Goal: Browse casually

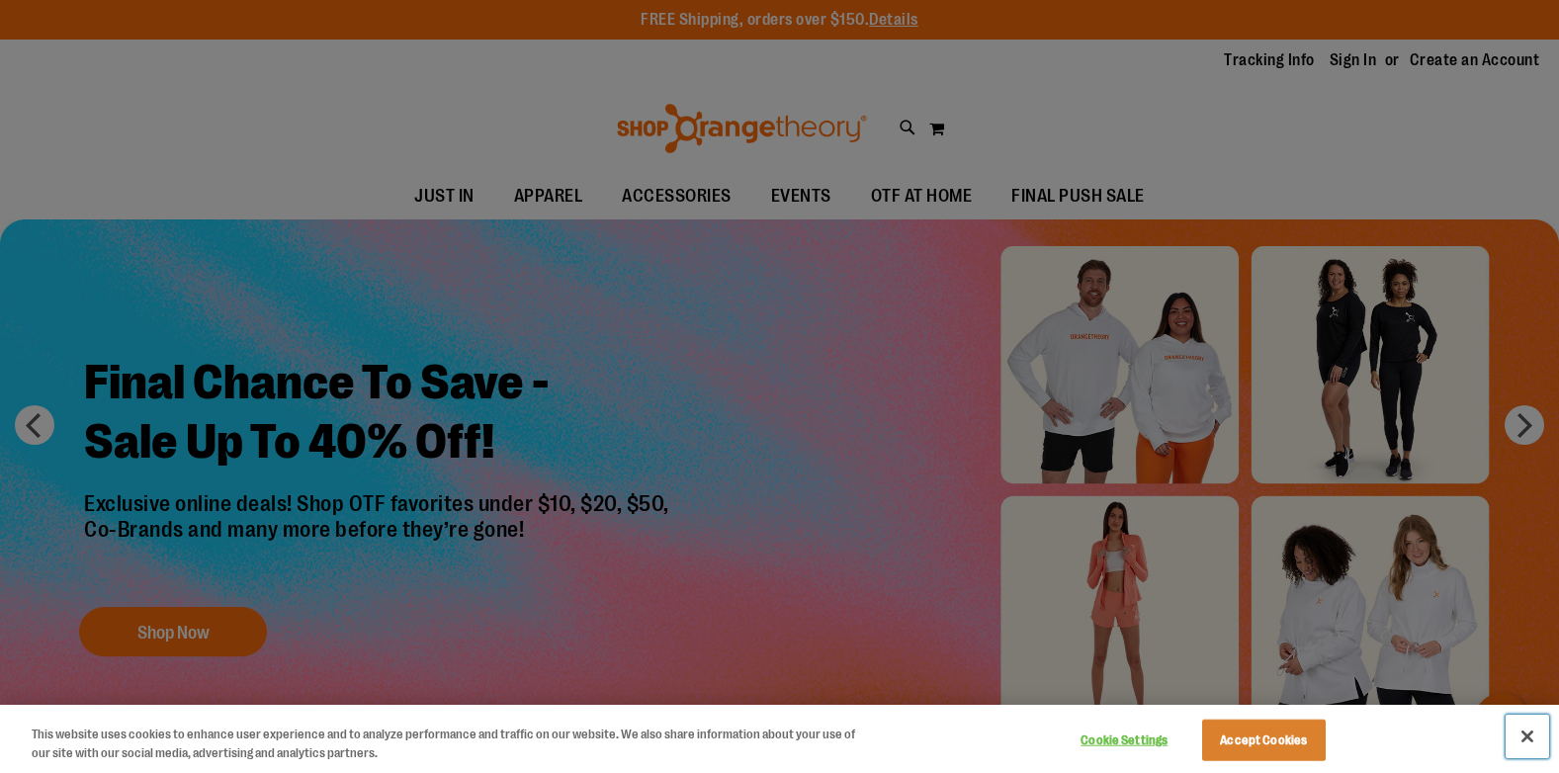
click at [1524, 747] on button "Close" at bounding box center [1528, 737] width 44 height 44
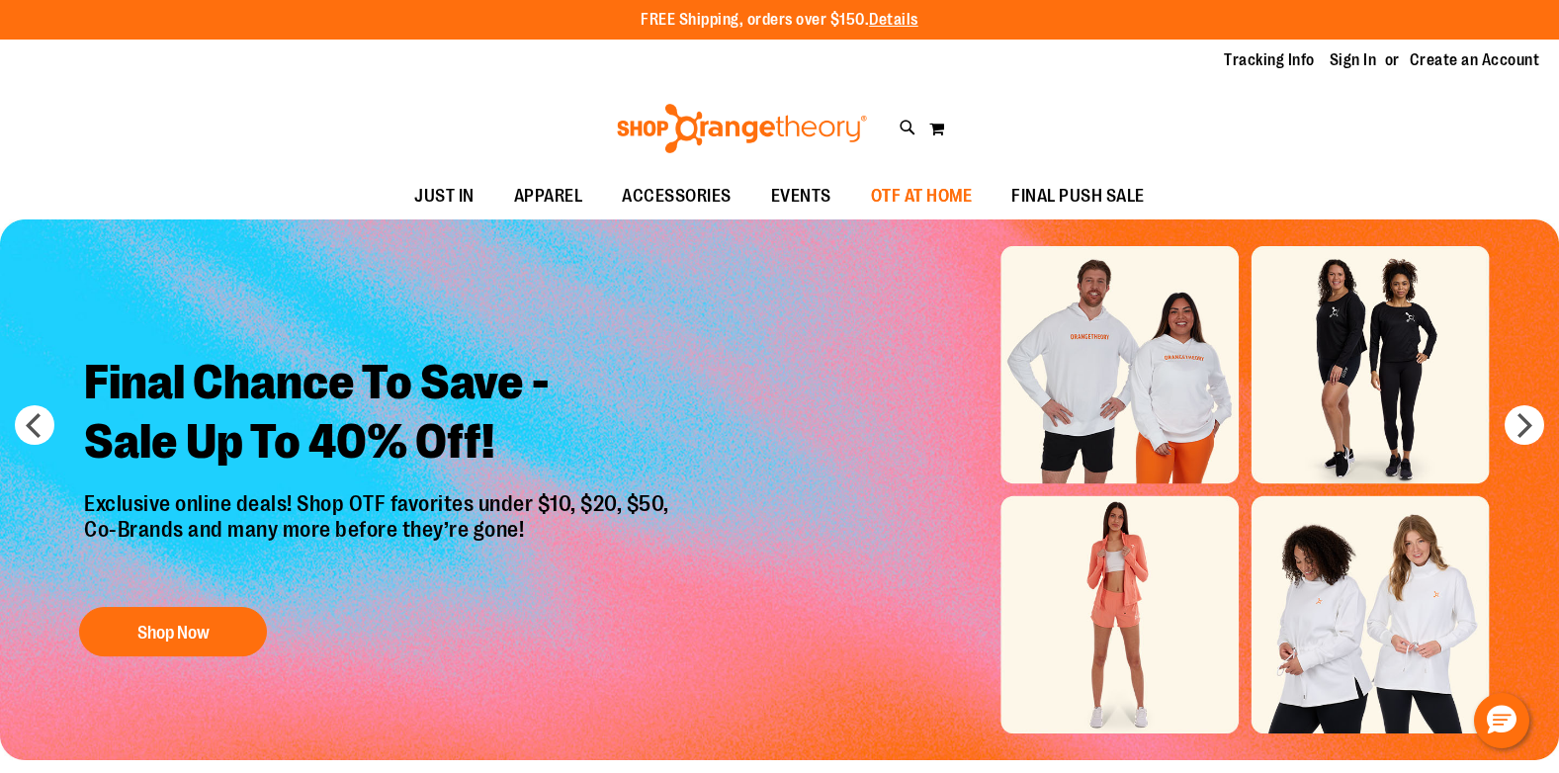
click at [924, 206] on span "OTF AT HOME" at bounding box center [922, 196] width 102 height 44
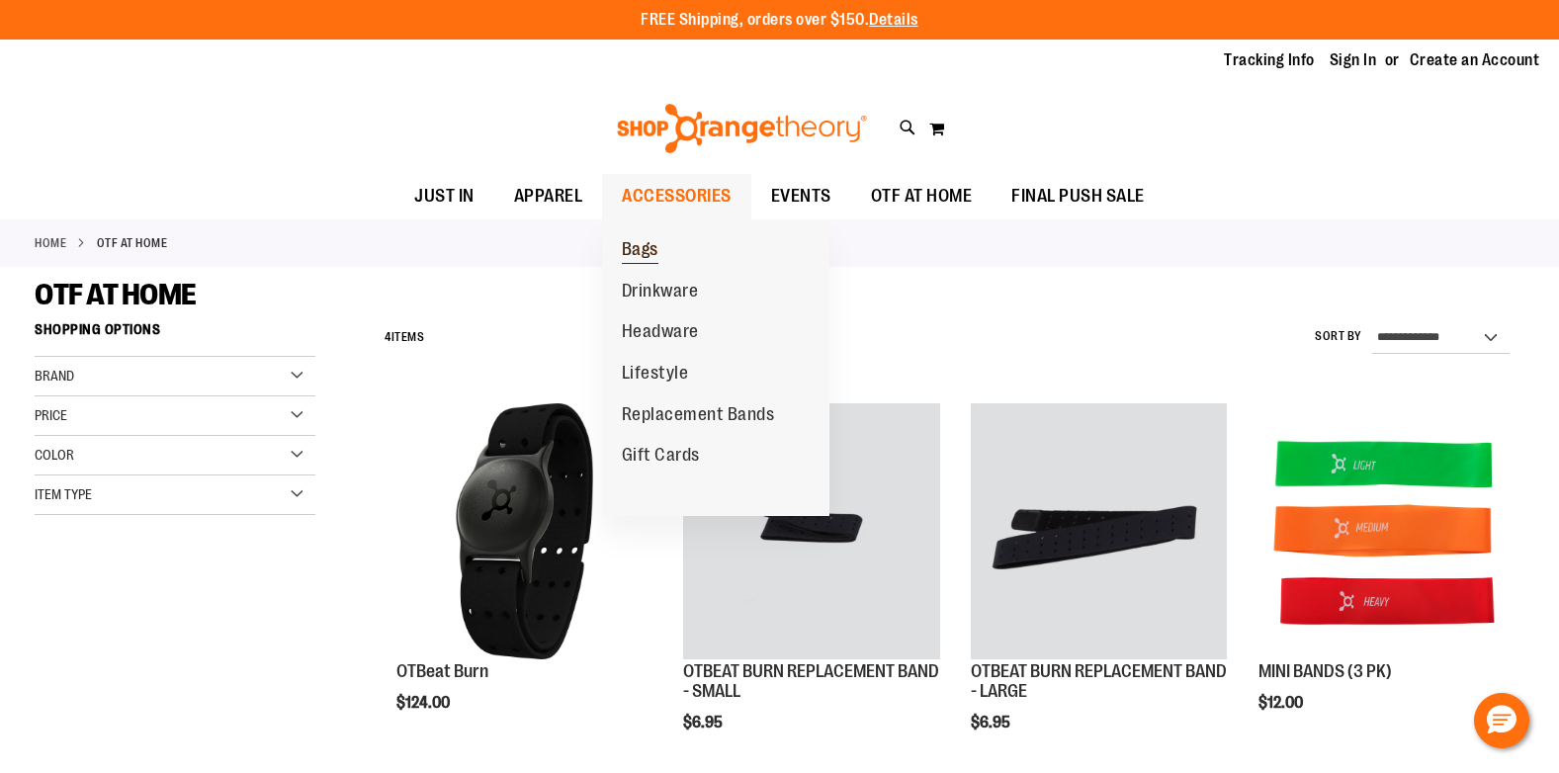
click at [651, 252] on span "Bags" at bounding box center [640, 251] width 37 height 25
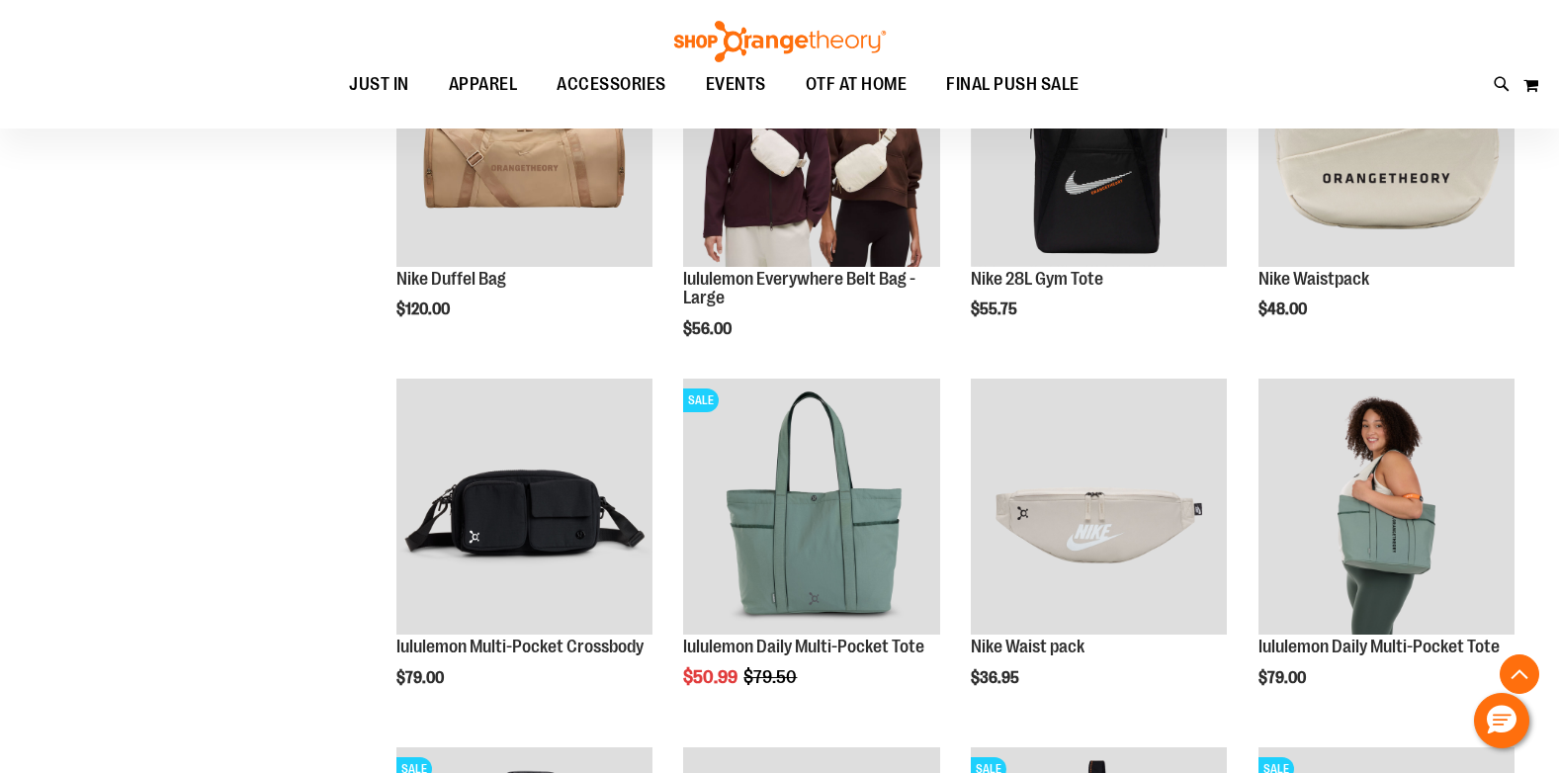
scroll to position [394, 0]
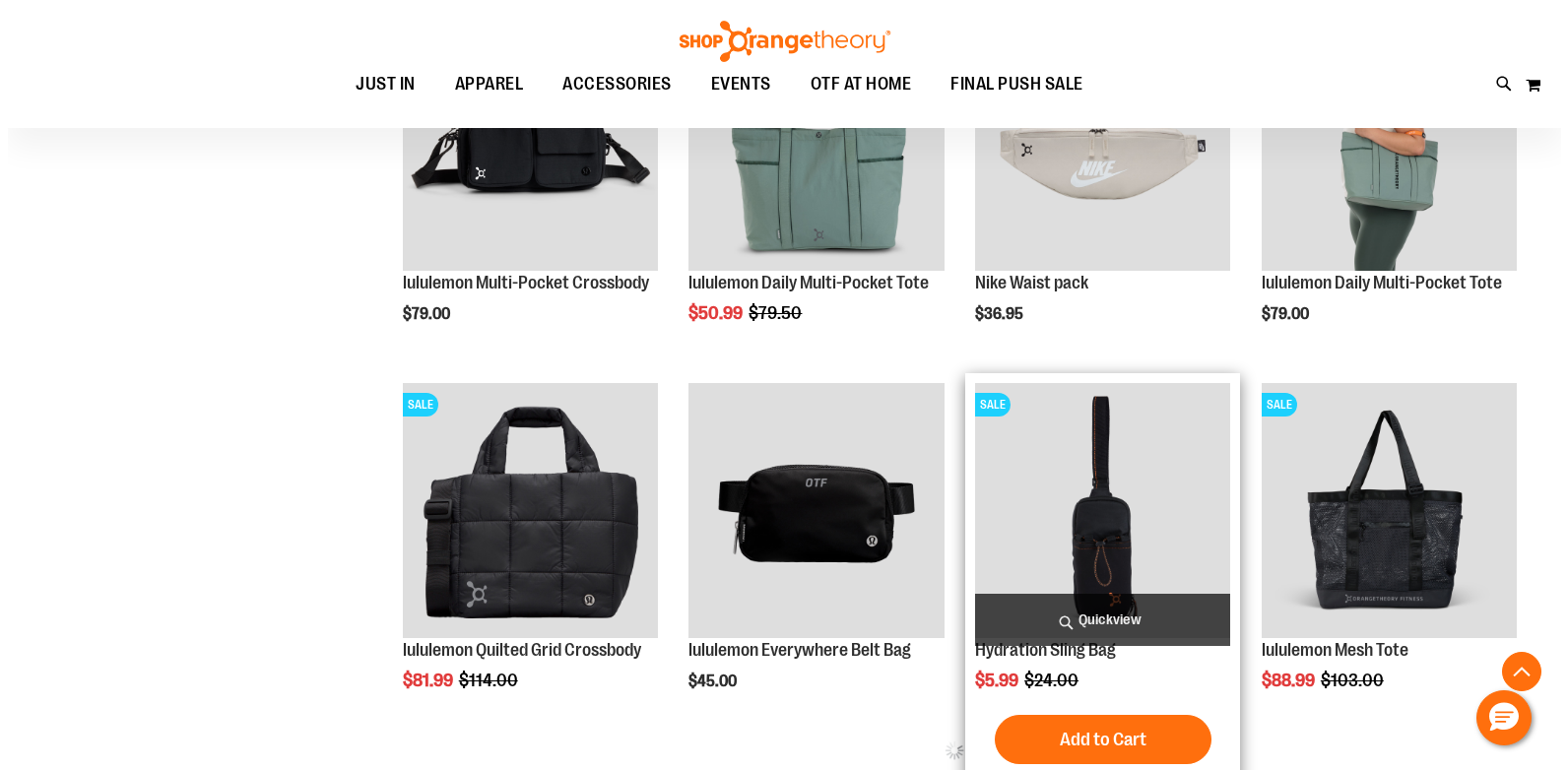
scroll to position [787, 0]
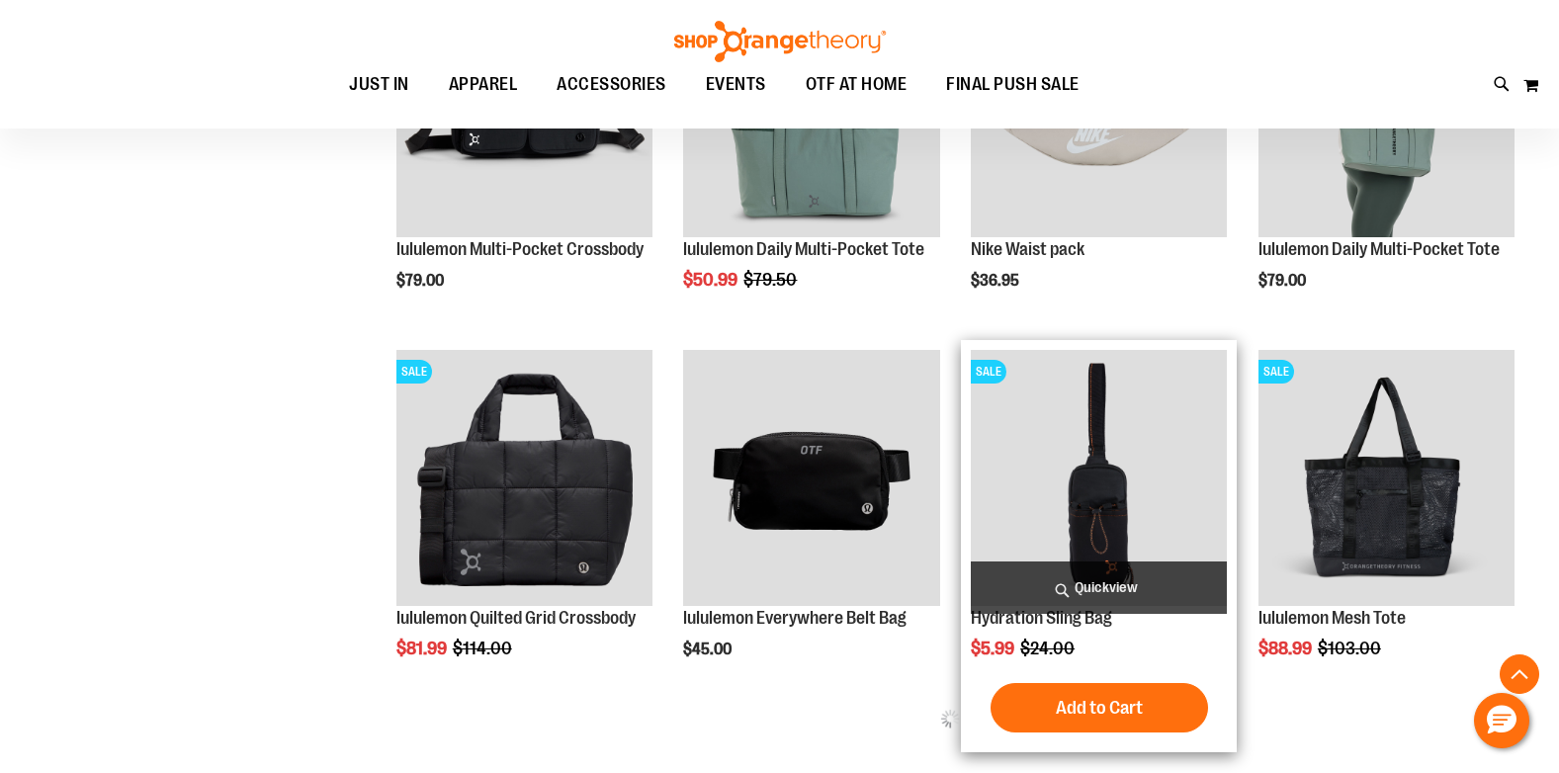
click at [1097, 579] on span "Quickview" at bounding box center [1099, 588] width 256 height 52
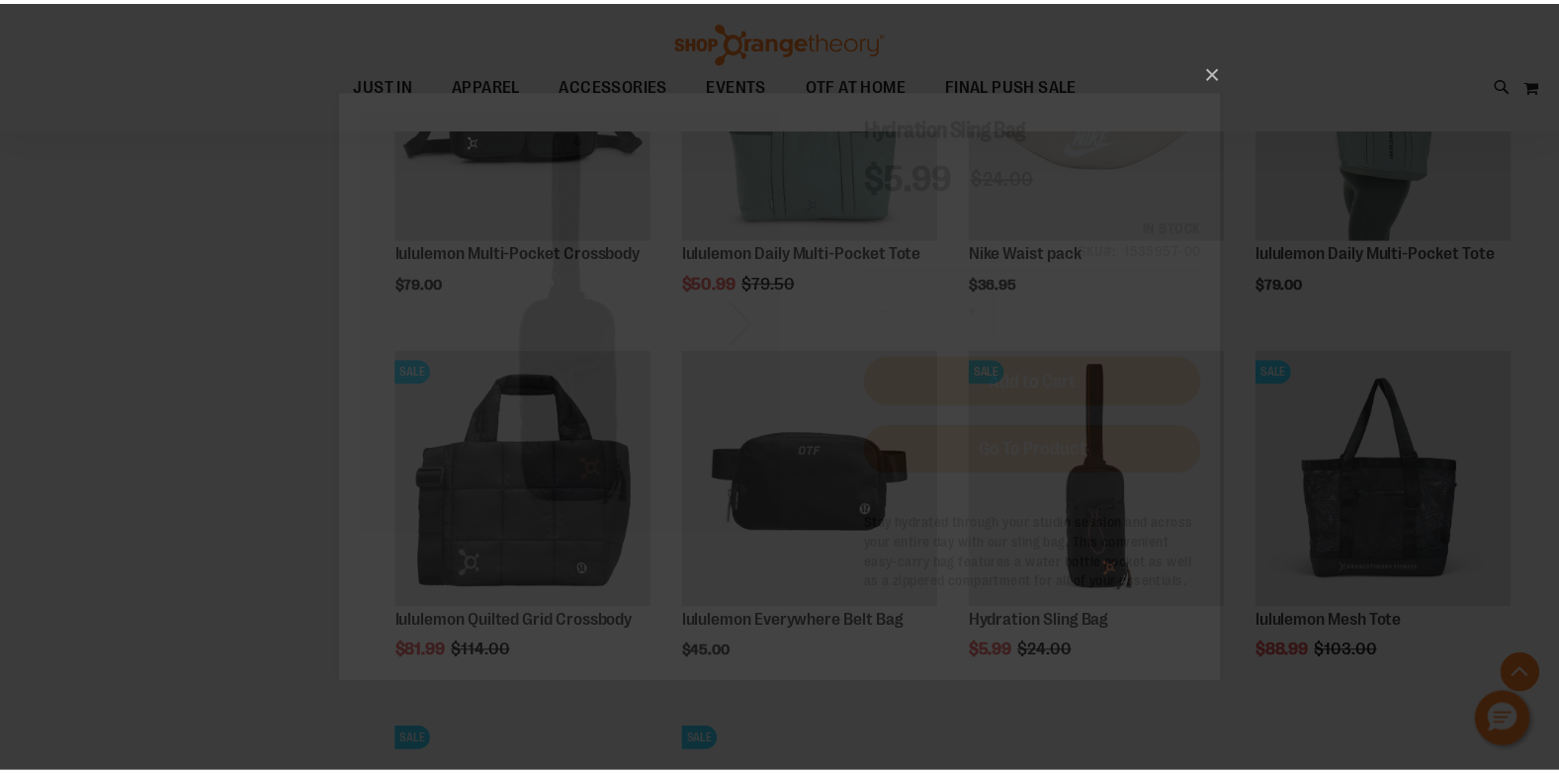
scroll to position [0, 0]
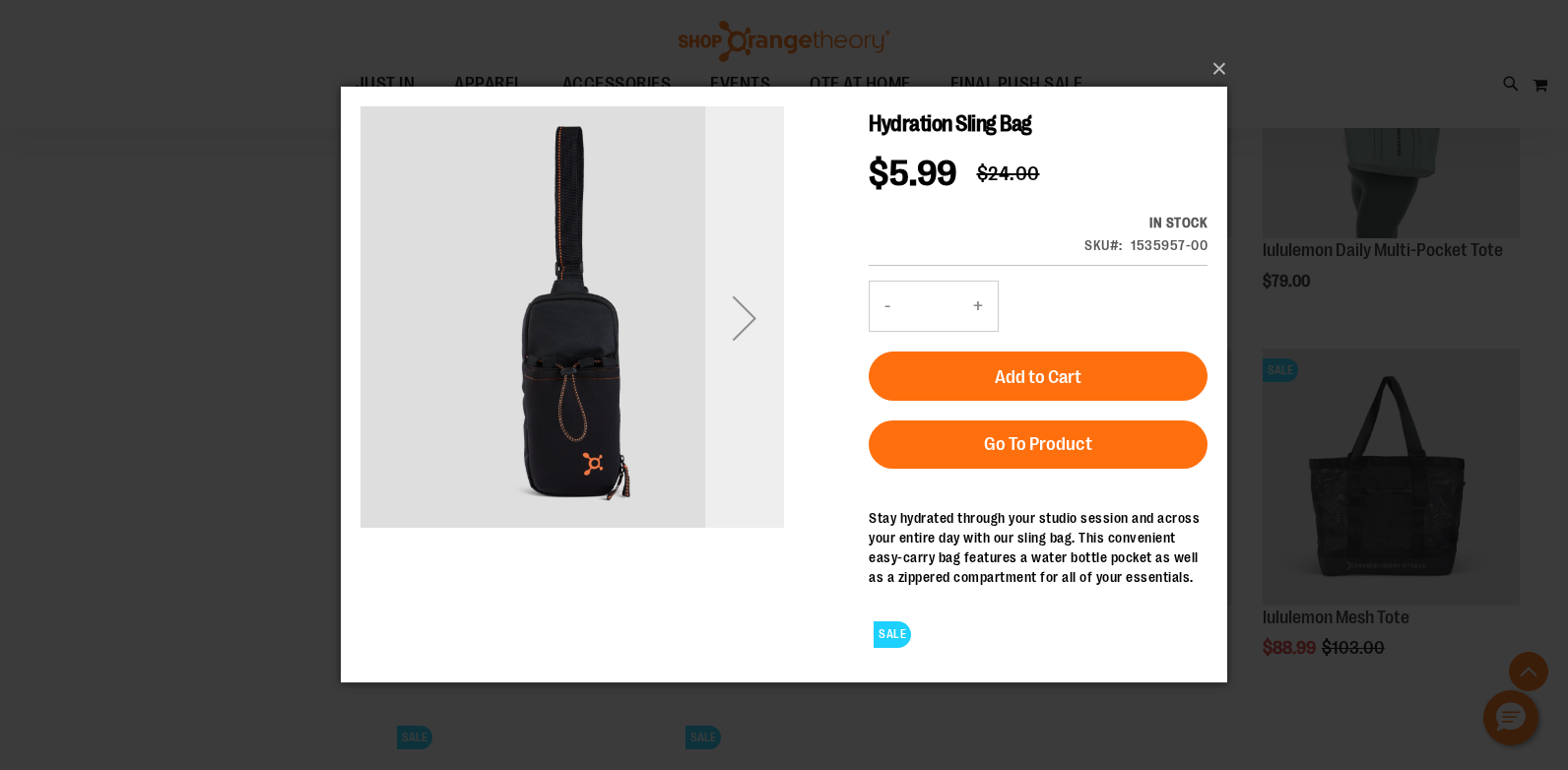
click at [774, 328] on div "Next" at bounding box center [744, 318] width 79 height 79
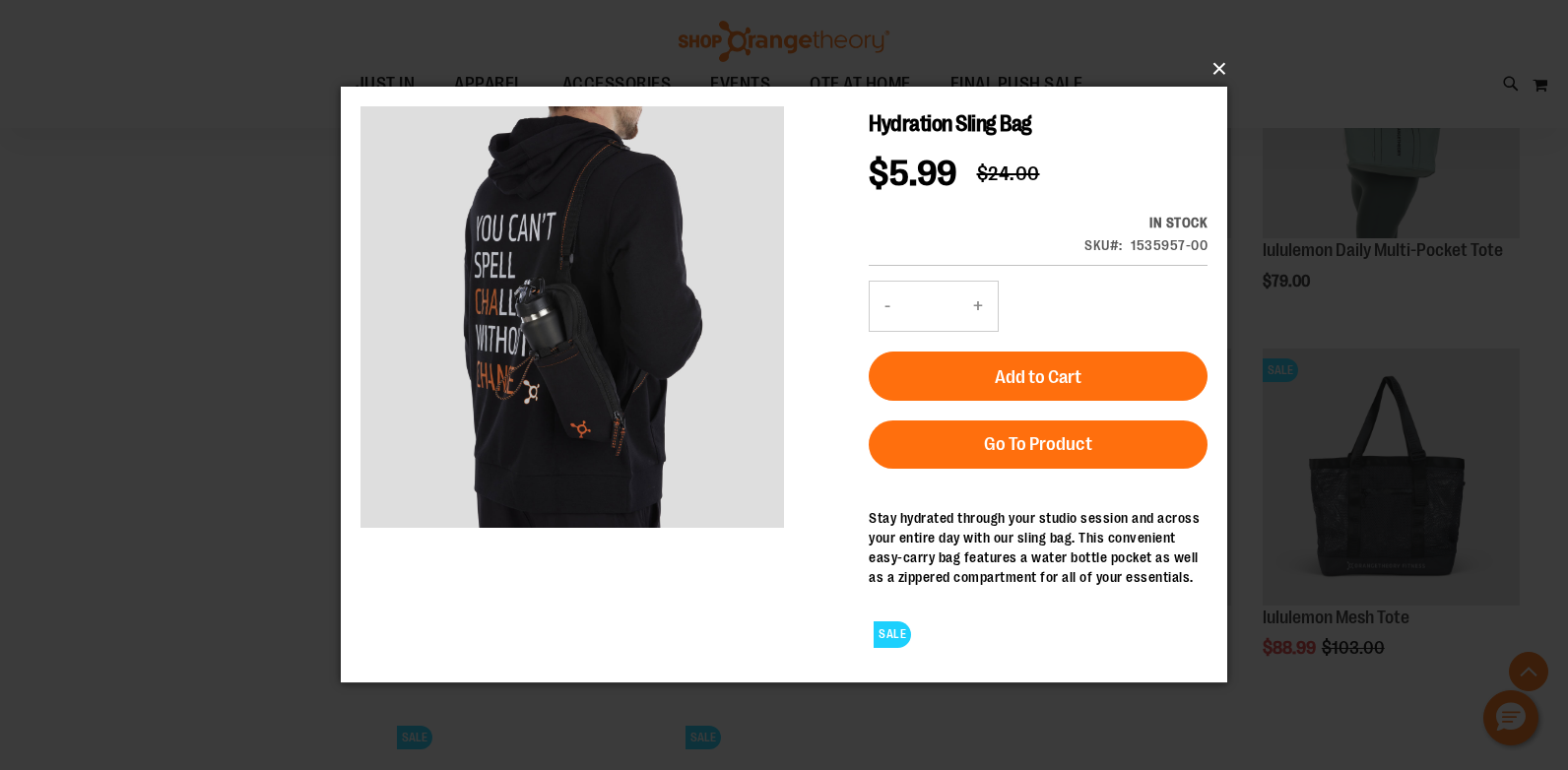
click at [1218, 77] on button "×" at bounding box center [790, 69] width 887 height 44
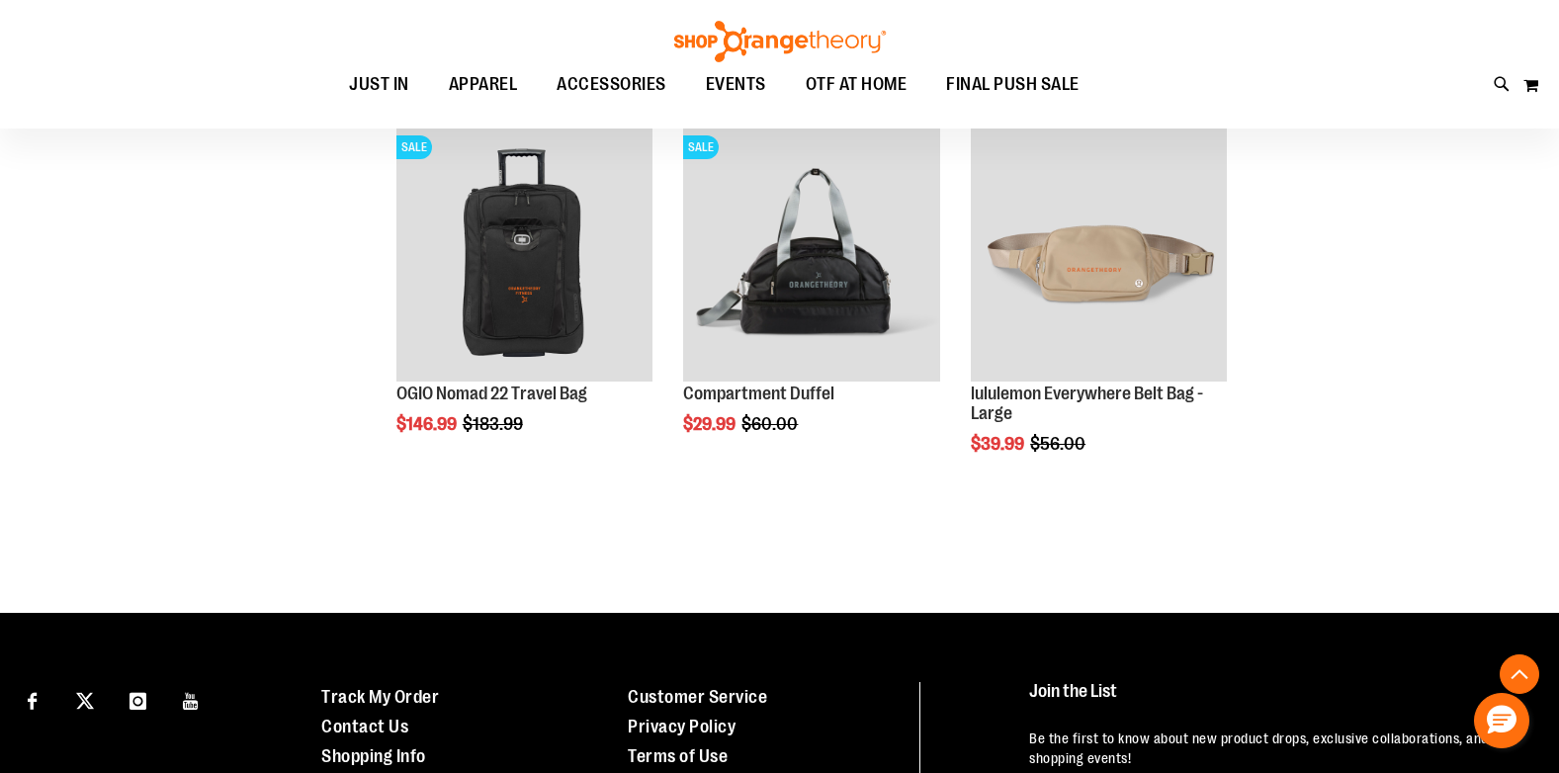
scroll to position [1087, 0]
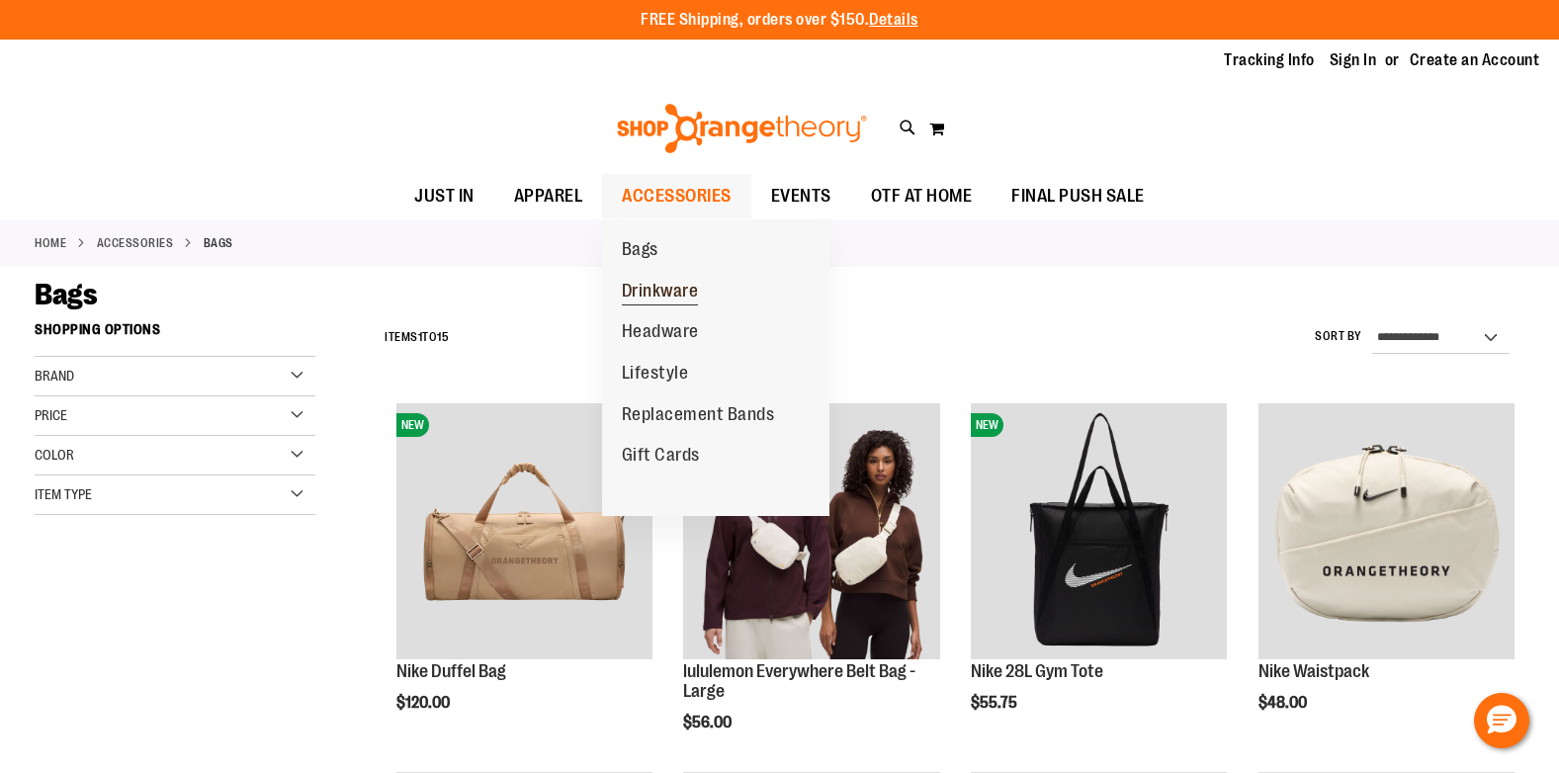
click at [675, 301] on span "Drinkware" at bounding box center [660, 293] width 77 height 25
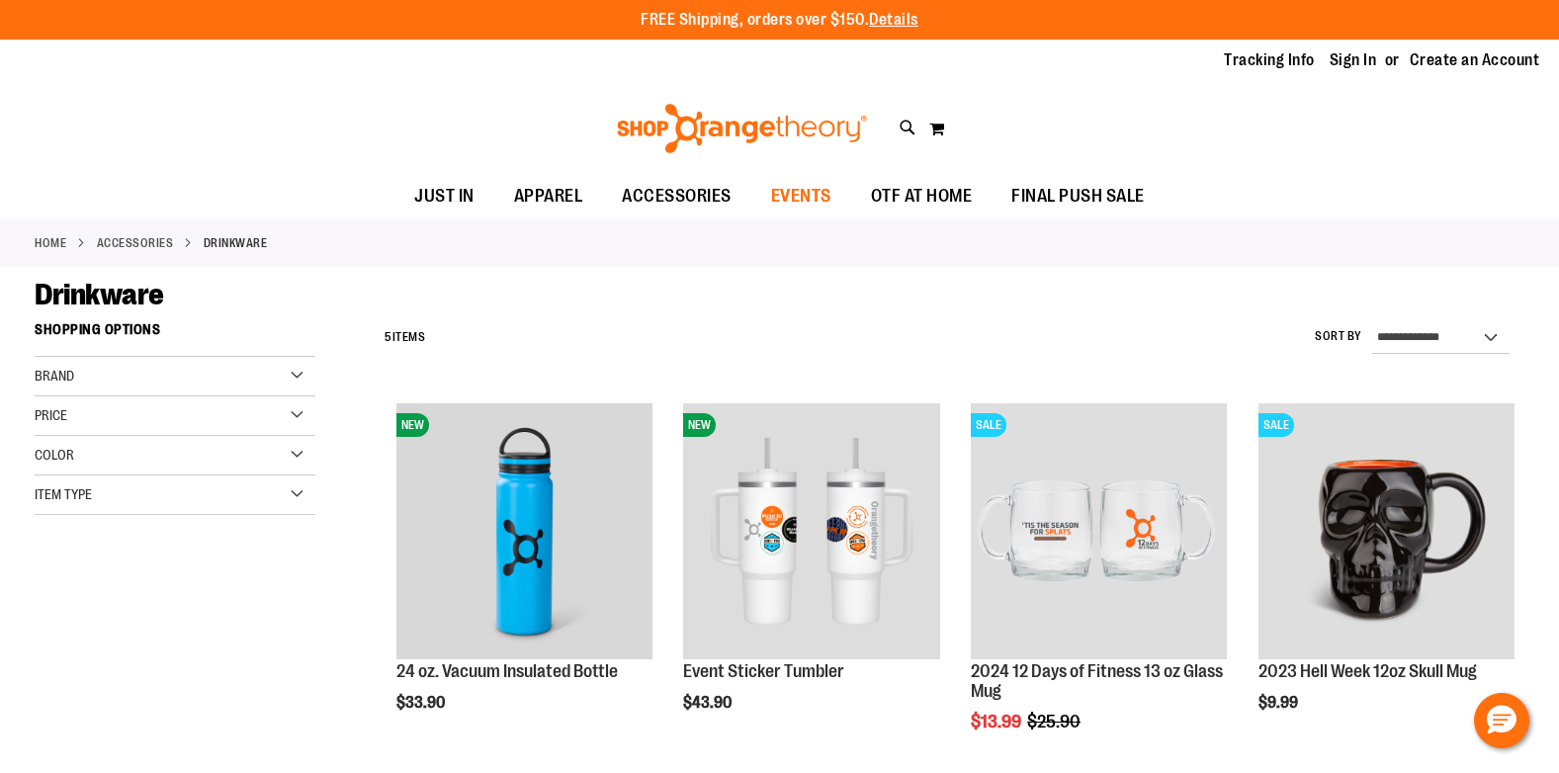
click at [799, 197] on span "EVENTS" at bounding box center [801, 196] width 60 height 44
